Goal: Task Accomplishment & Management: Manage account settings

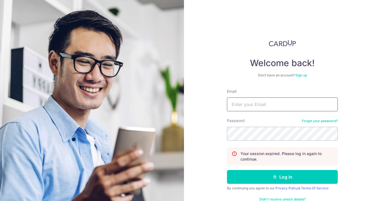
click at [259, 105] on input "Email" at bounding box center [282, 104] width 111 height 14
type input "[EMAIL_ADDRESS][DOMAIN_NAME]"
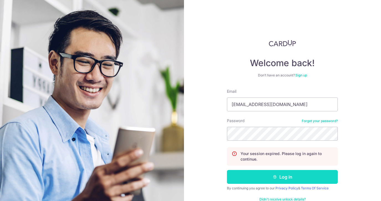
click at [272, 180] on button "Log in" at bounding box center [282, 177] width 111 height 14
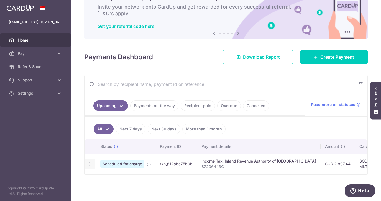
click at [88, 166] on icon "button" at bounding box center [90, 164] width 6 height 6
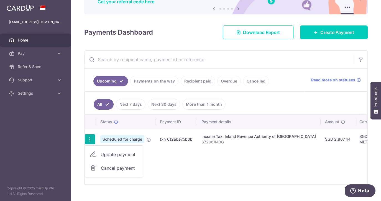
click at [106, 169] on span "Cancel payment" at bounding box center [119, 168] width 37 height 7
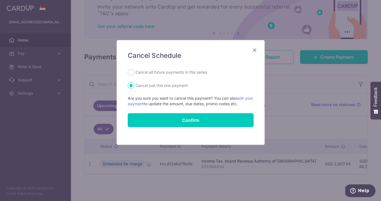
drag, startPoint x: 184, startPoint y: 115, endPoint x: 180, endPoint y: 124, distance: 9.9
click at [184, 115] on button "Confirm" at bounding box center [191, 120] width 126 height 14
